Goal: Transaction & Acquisition: Purchase product/service

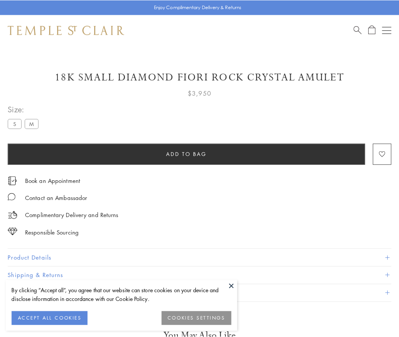
scroll to position [45, 0]
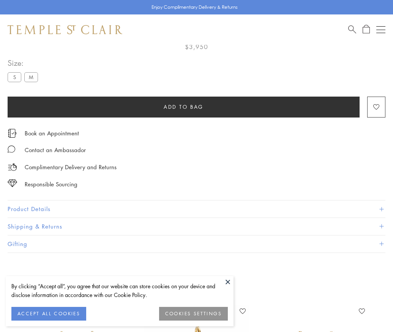
click at [184, 106] on span "Add to bag" at bounding box center [184, 107] width 40 height 8
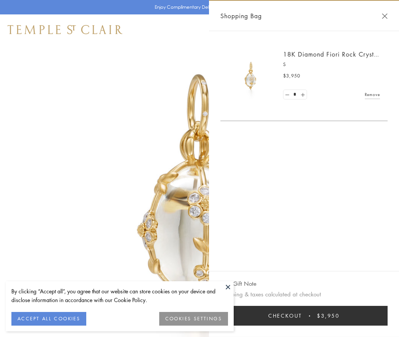
click at [304, 316] on button "Checkout $3,950" at bounding box center [303, 316] width 167 height 20
